Goal: Task Accomplishment & Management: Manage account settings

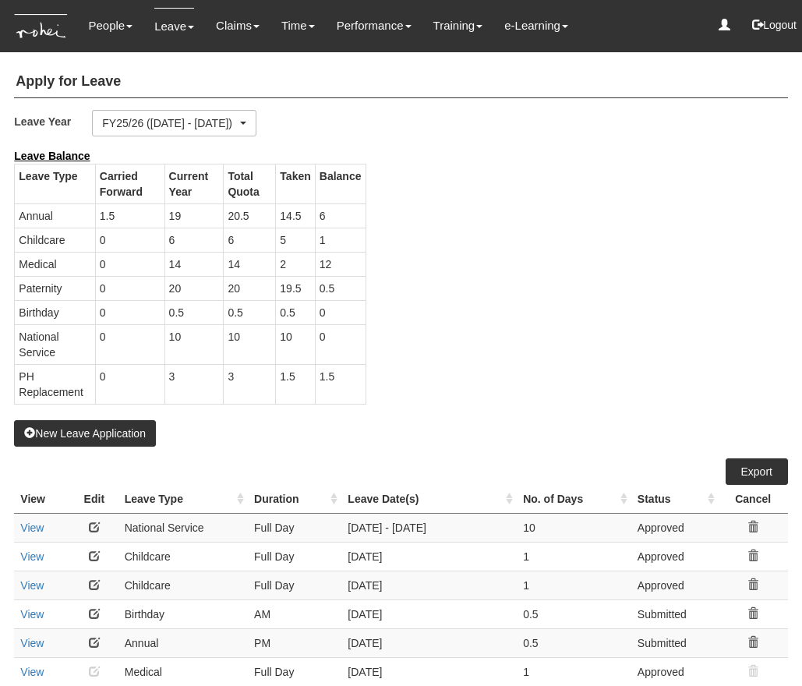
select select "50"
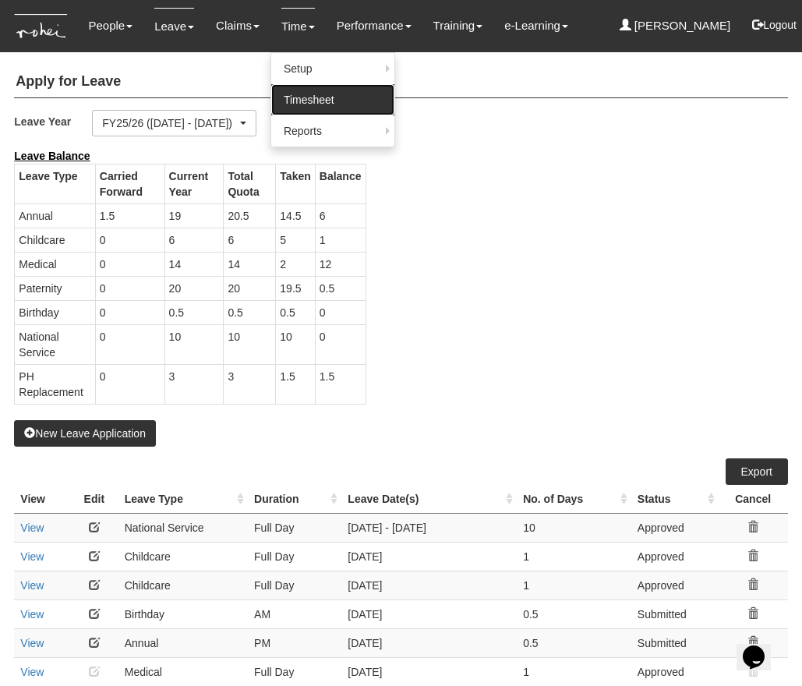
click at [291, 102] on link "Timesheet" at bounding box center [332, 99] width 123 height 31
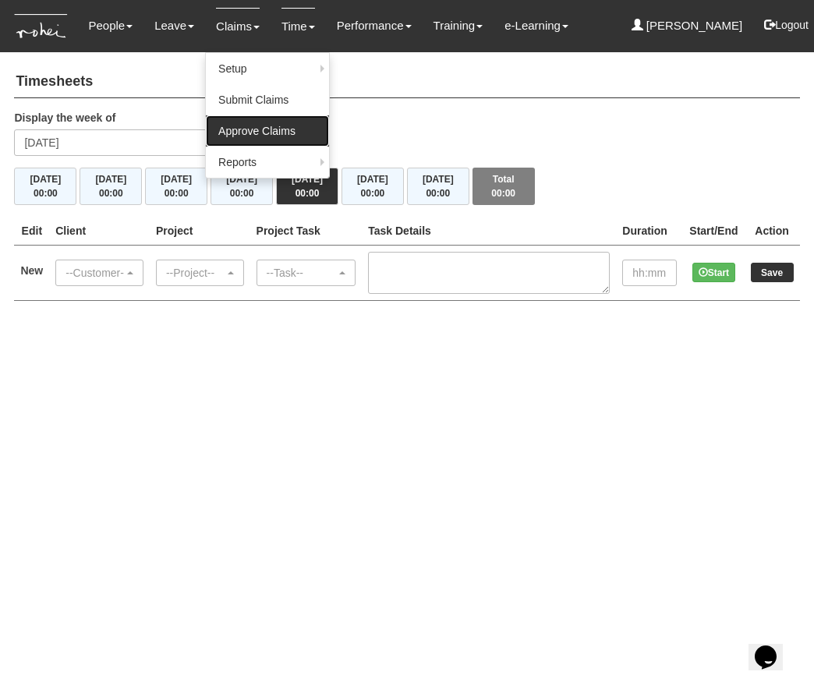
click at [242, 134] on link "Approve Claims" at bounding box center [267, 130] width 123 height 31
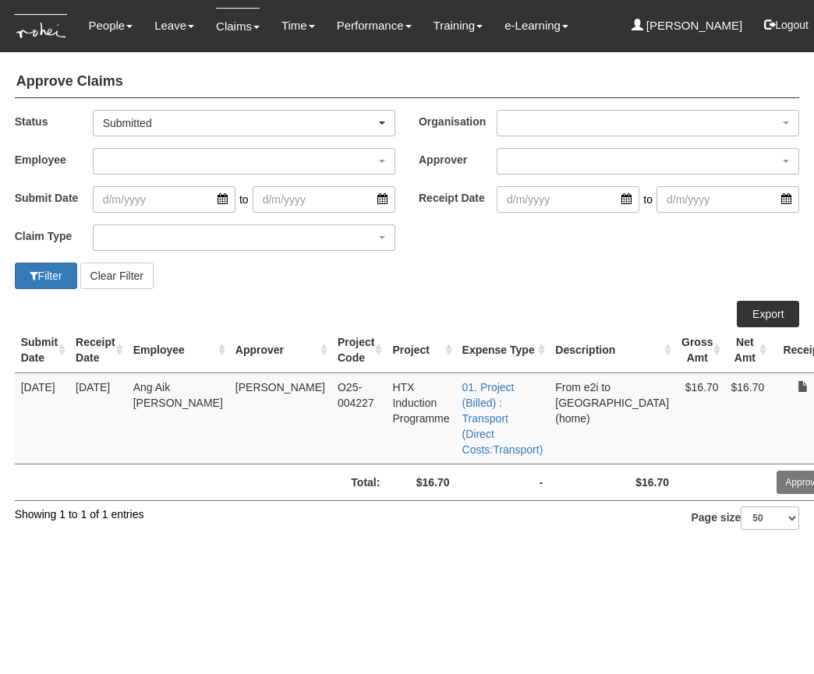
select select "50"
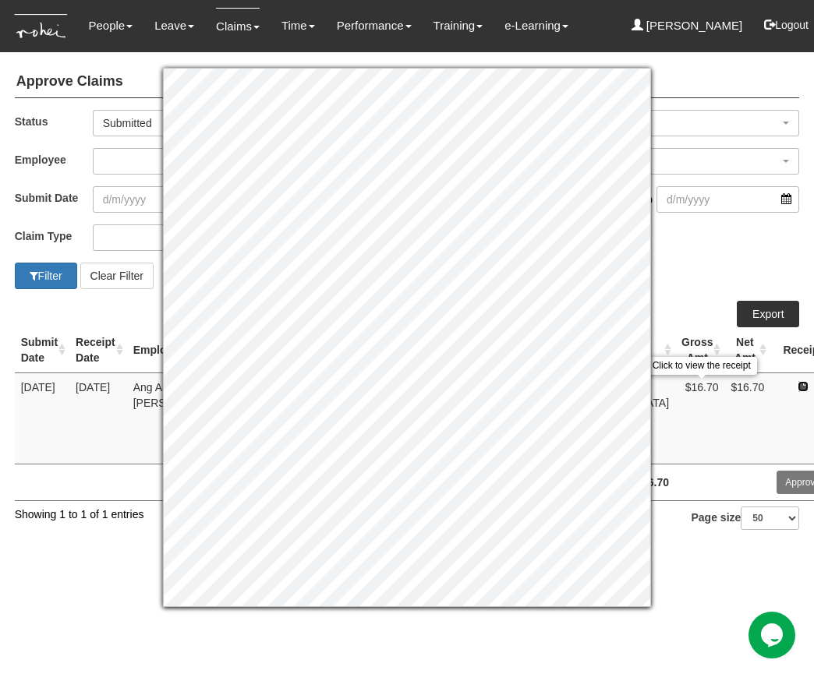
click at [797, 389] on link at bounding box center [802, 386] width 11 height 11
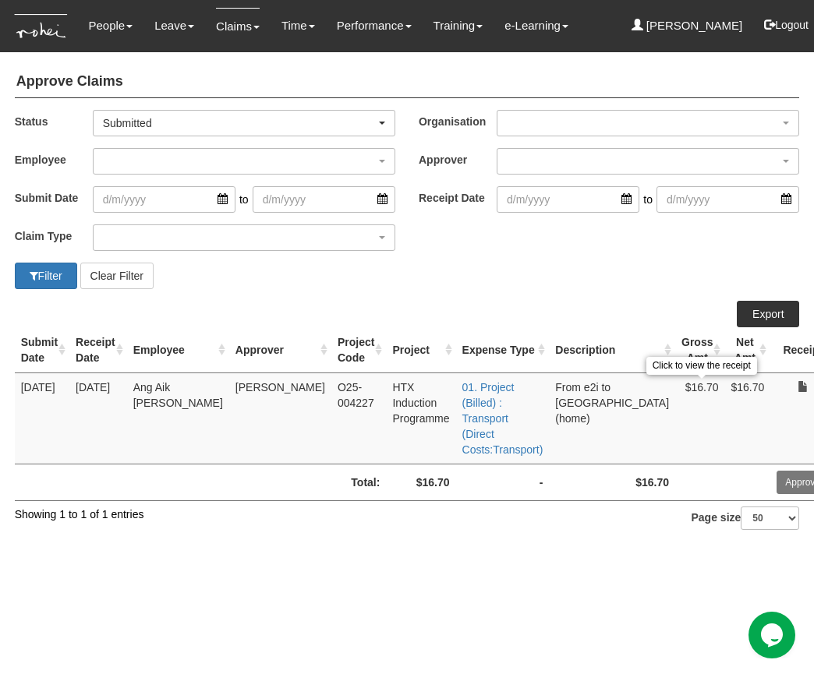
checkbox input "true"
click at [776, 484] on input "Approve" at bounding box center [802, 482] width 52 height 23
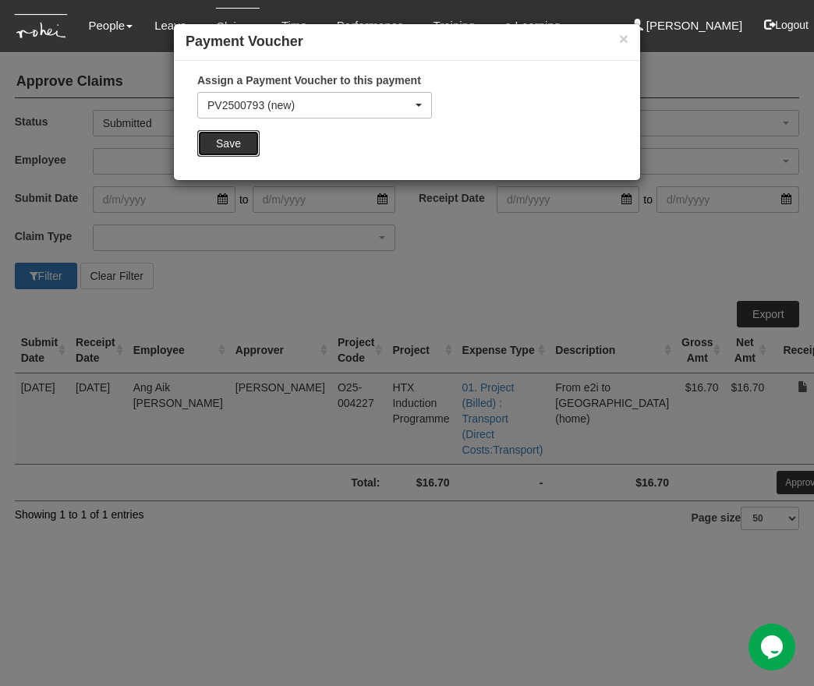
click at [231, 143] on input "Save" at bounding box center [228, 143] width 62 height 27
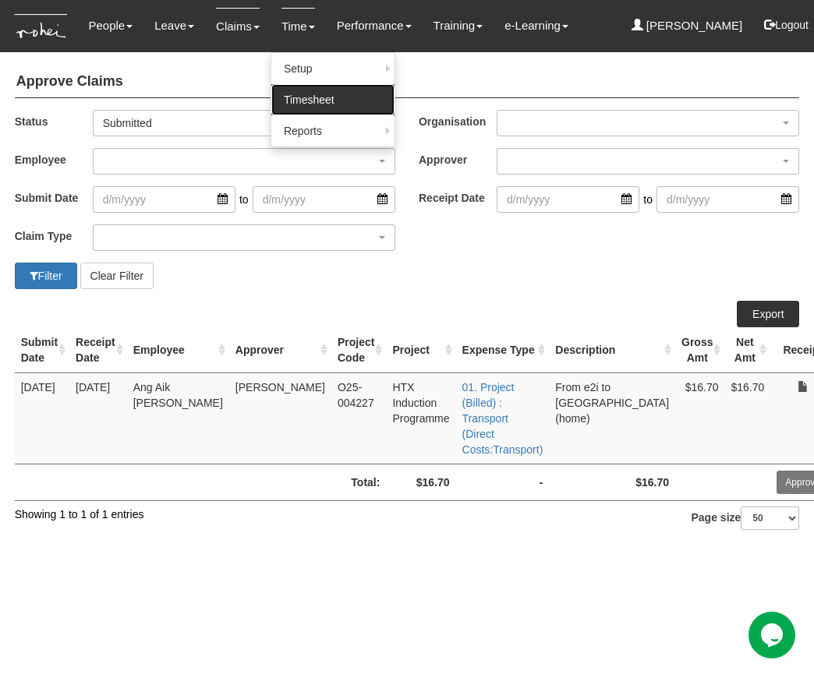
click at [302, 101] on link "Timesheet" at bounding box center [332, 99] width 123 height 31
